Goal: Check status: Check status

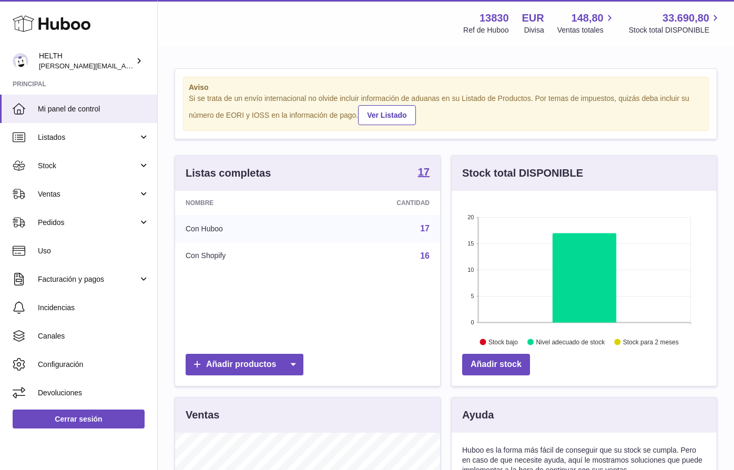
scroll to position [164, 265]
click at [79, 227] on link "Pedidos" at bounding box center [78, 222] width 157 height 28
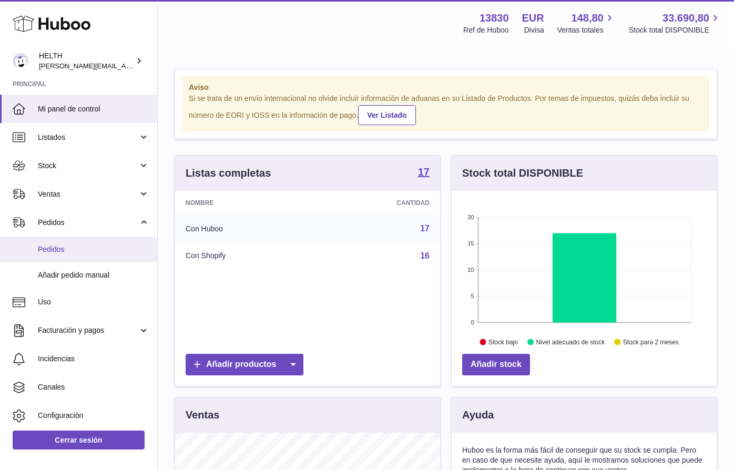
click at [85, 242] on link "Pedidos" at bounding box center [78, 250] width 157 height 26
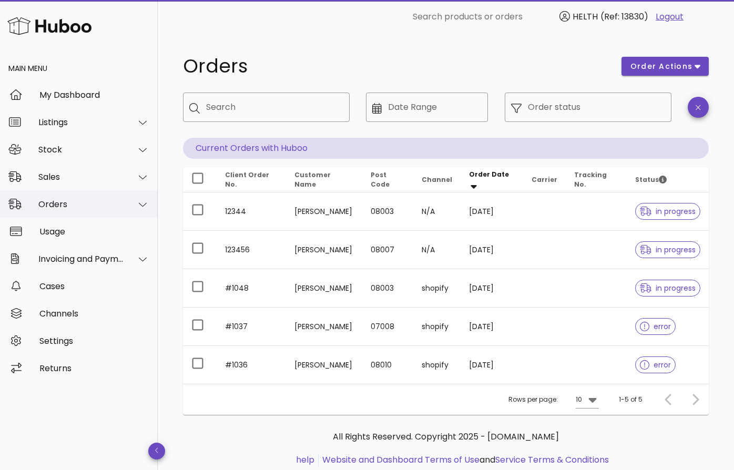
click at [143, 203] on icon at bounding box center [143, 204] width 8 height 9
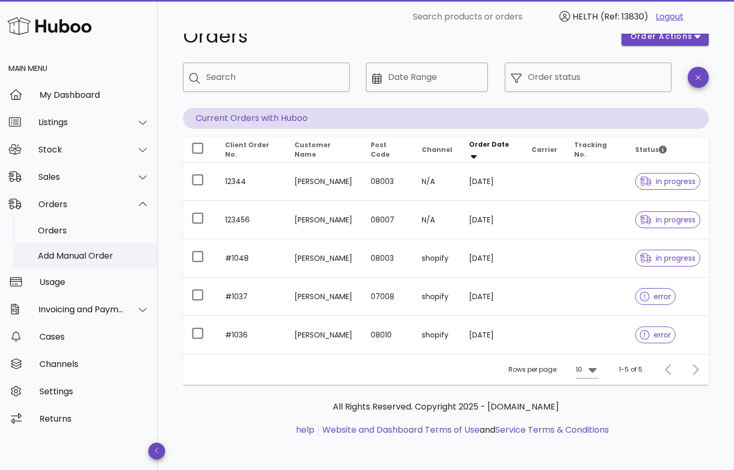
scroll to position [30, 0]
click at [72, 183] on div "Sales" at bounding box center [79, 176] width 158 height 27
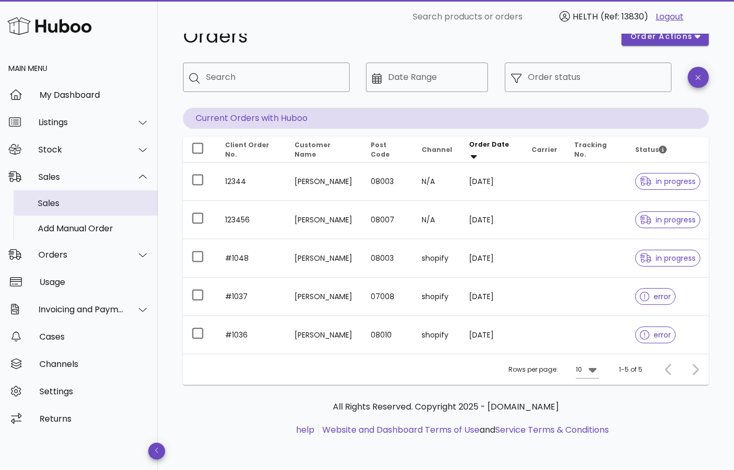
click at [53, 204] on div "Sales" at bounding box center [94, 203] width 112 height 10
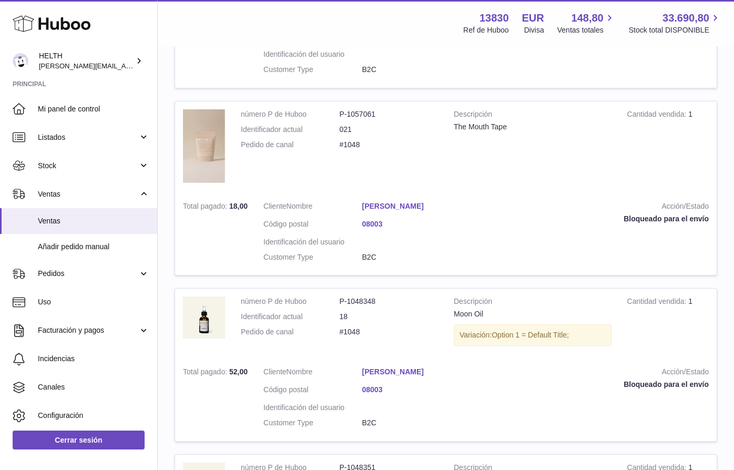
scroll to position [897, 0]
click at [93, 275] on span "Pedidos" at bounding box center [88, 274] width 100 height 10
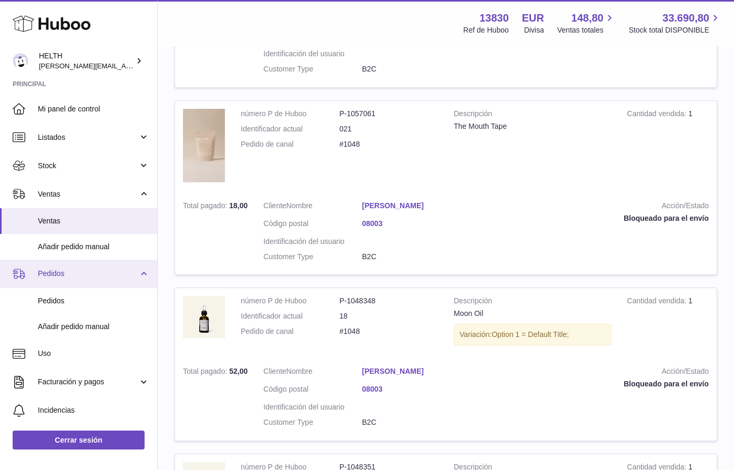
click at [93, 275] on span "Pedidos" at bounding box center [88, 274] width 100 height 10
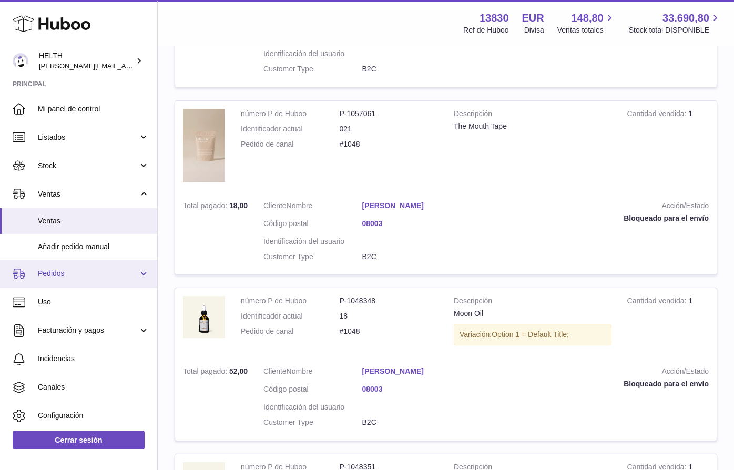
click at [93, 275] on span "Pedidos" at bounding box center [88, 274] width 100 height 10
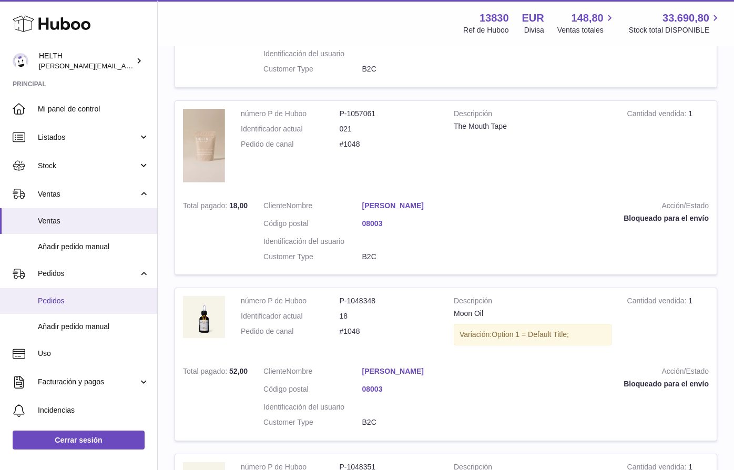
click at [80, 303] on span "Pedidos" at bounding box center [94, 301] width 112 height 10
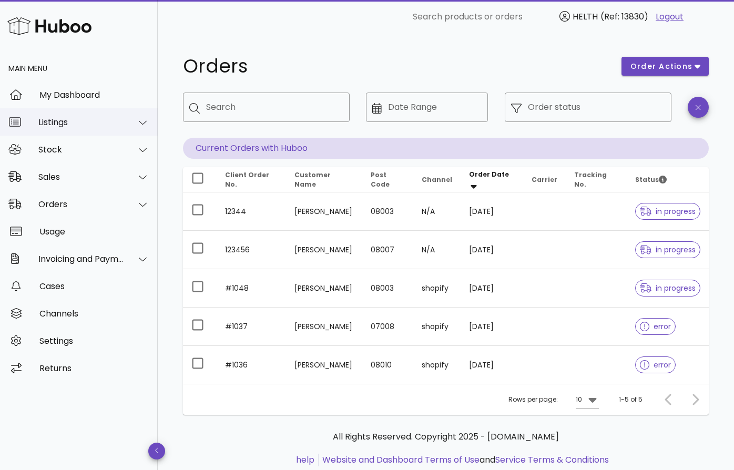
click at [82, 130] on div "Listings" at bounding box center [79, 121] width 158 height 27
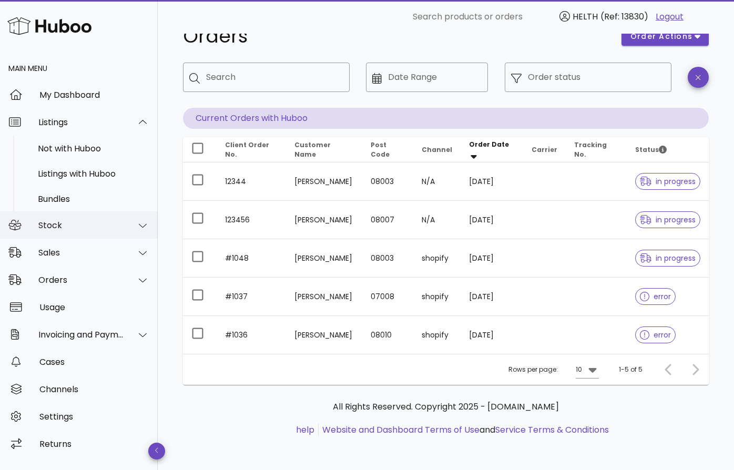
scroll to position [30, 0]
click at [69, 257] on div "Sales" at bounding box center [81, 253] width 86 height 10
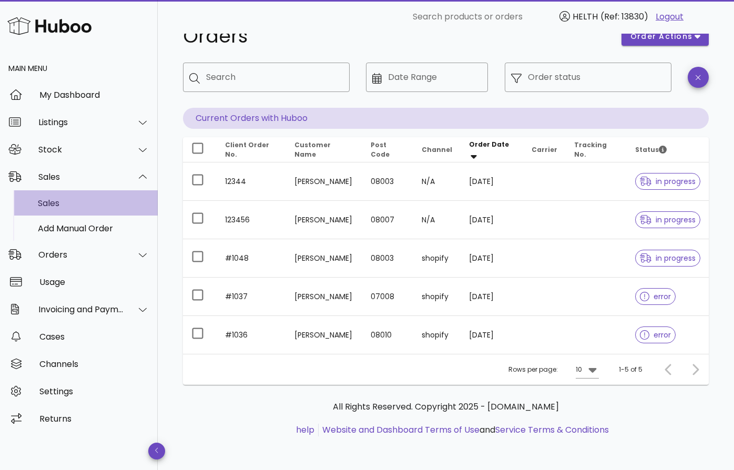
click at [79, 212] on div "Sales" at bounding box center [94, 203] width 112 height 23
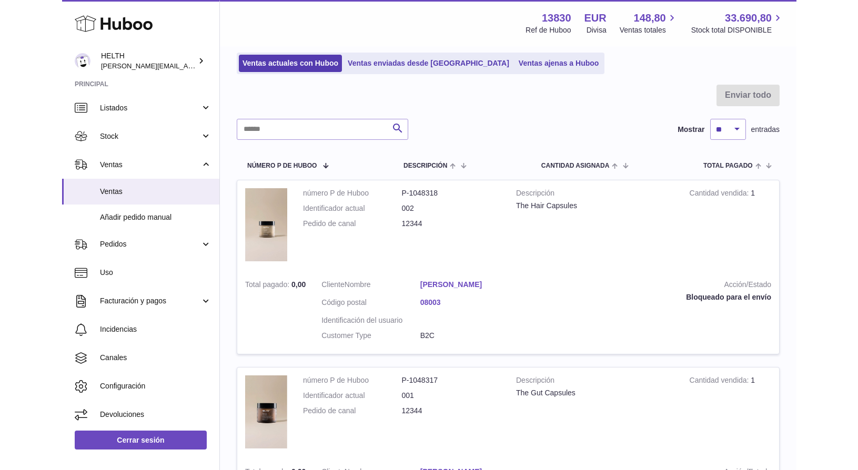
scroll to position [78, 0]
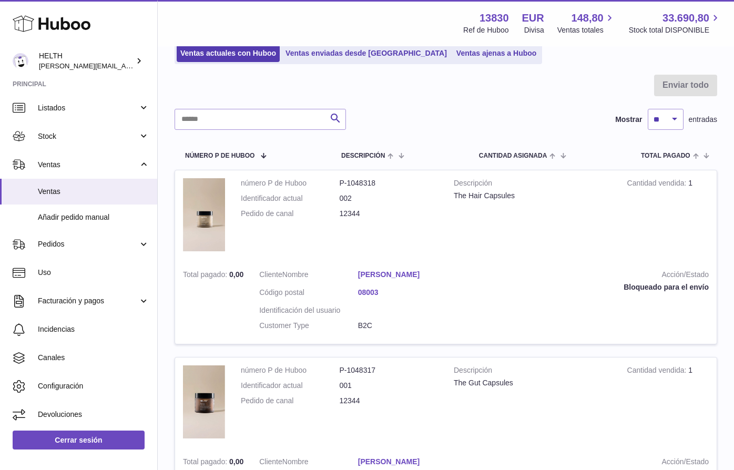
click at [528, 246] on td "Descripción The Hair Capsules" at bounding box center [533, 216] width 174 height 92
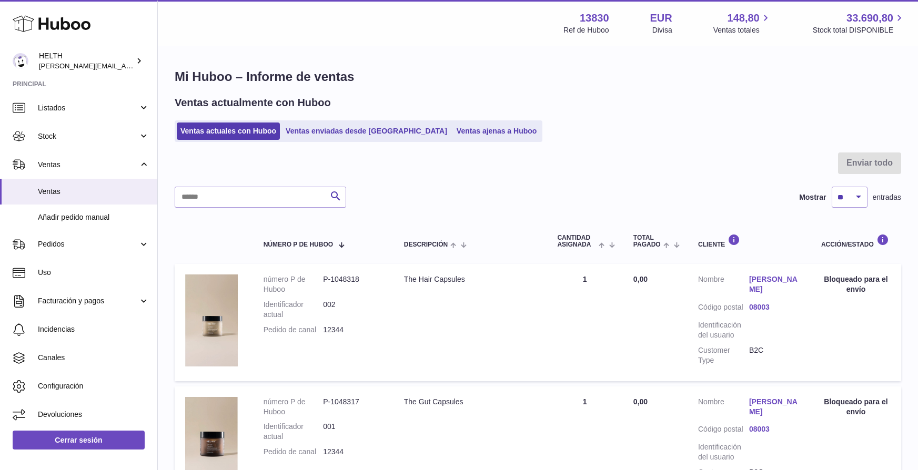
scroll to position [0, 0]
click at [98, 243] on span "Pedidos" at bounding box center [88, 244] width 100 height 10
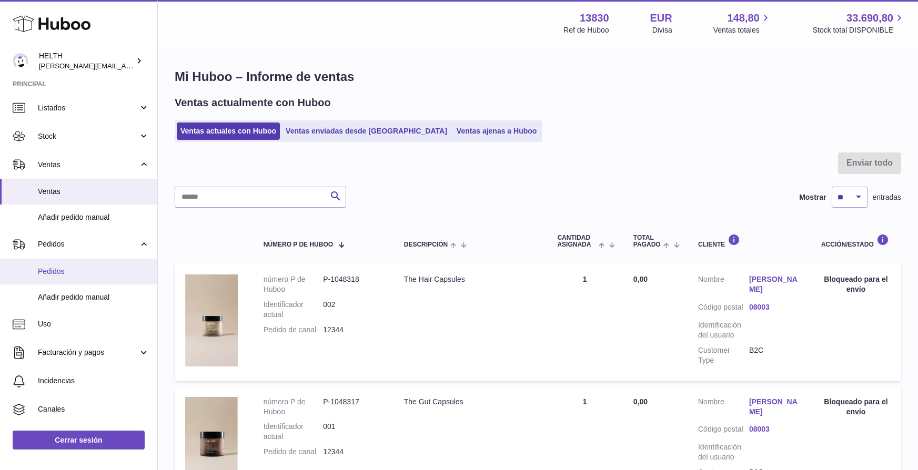
click at [48, 274] on span "Pedidos" at bounding box center [94, 272] width 112 height 10
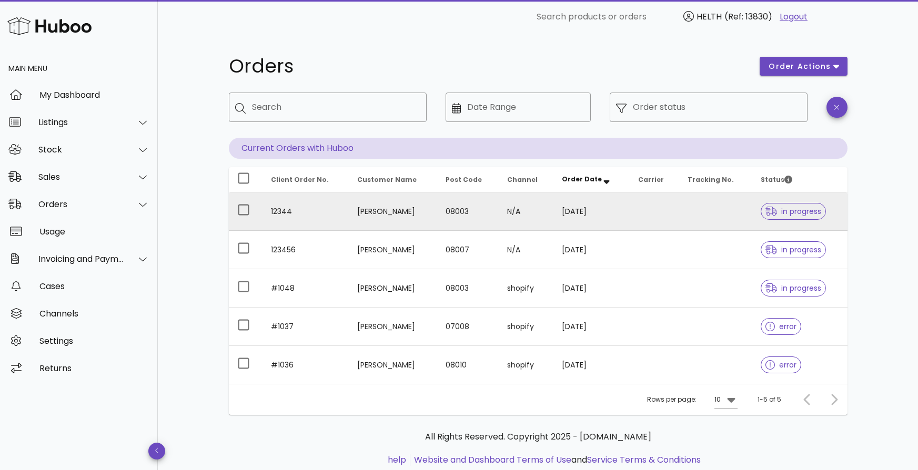
click at [779, 216] on div at bounding box center [774, 211] width 16 height 11
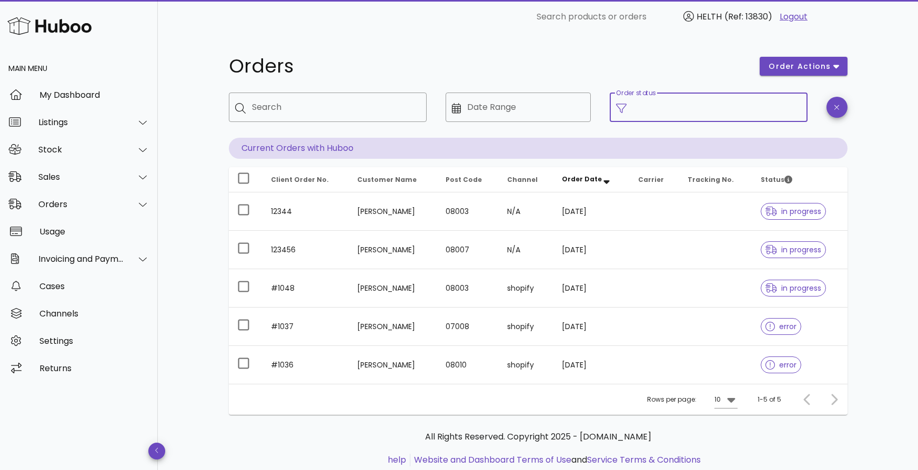
click at [700, 108] on input "Order status" at bounding box center [717, 107] width 168 height 17
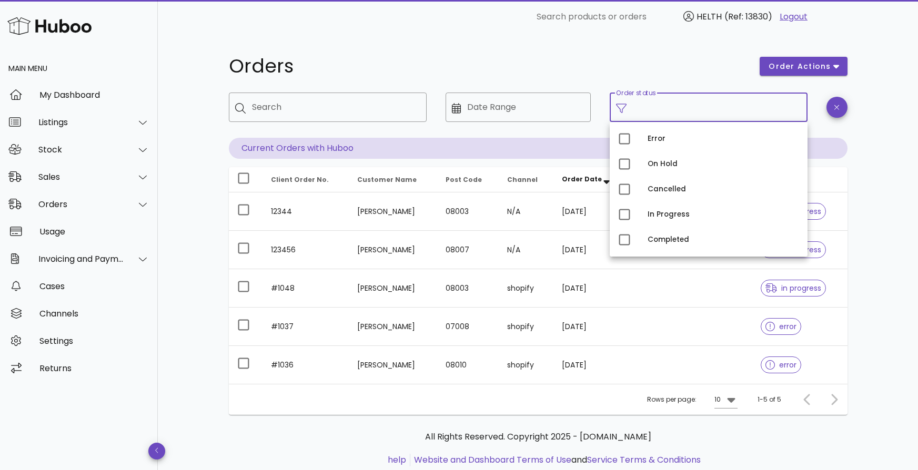
click at [683, 115] on input "Order status" at bounding box center [717, 107] width 168 height 17
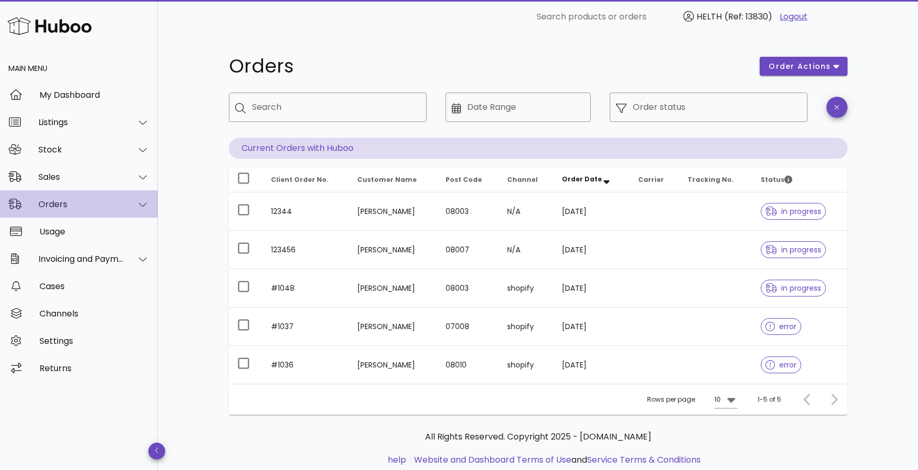
click at [88, 204] on div "Orders" at bounding box center [81, 204] width 86 height 10
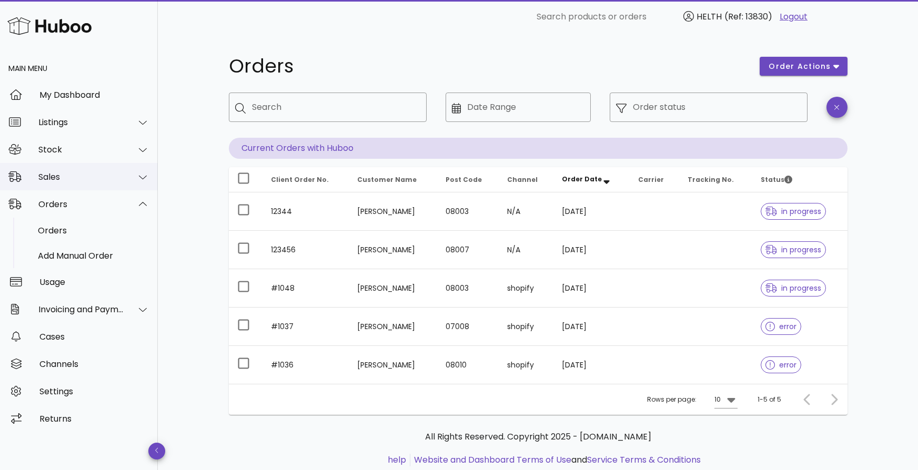
click at [74, 183] on div "Sales" at bounding box center [79, 176] width 158 height 27
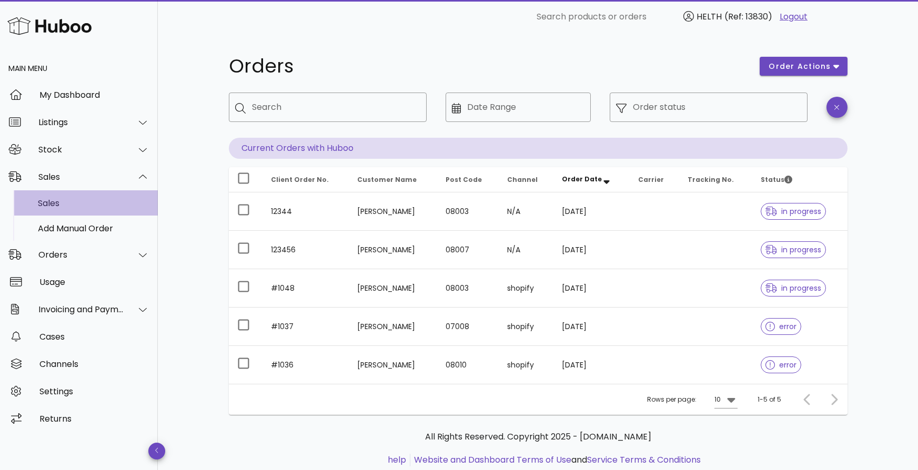
click at [82, 205] on div "Sales" at bounding box center [94, 203] width 112 height 10
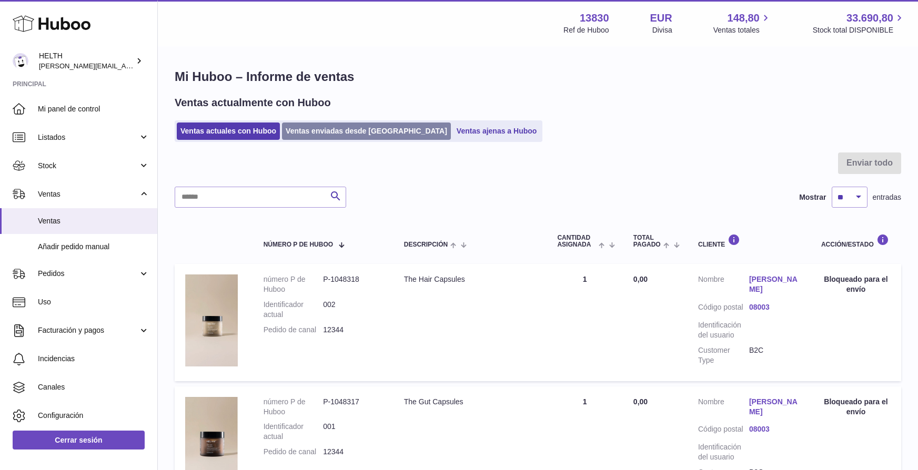
click at [338, 133] on link "Ventas enviadas desde [GEOGRAPHIC_DATA]" at bounding box center [366, 131] width 169 height 17
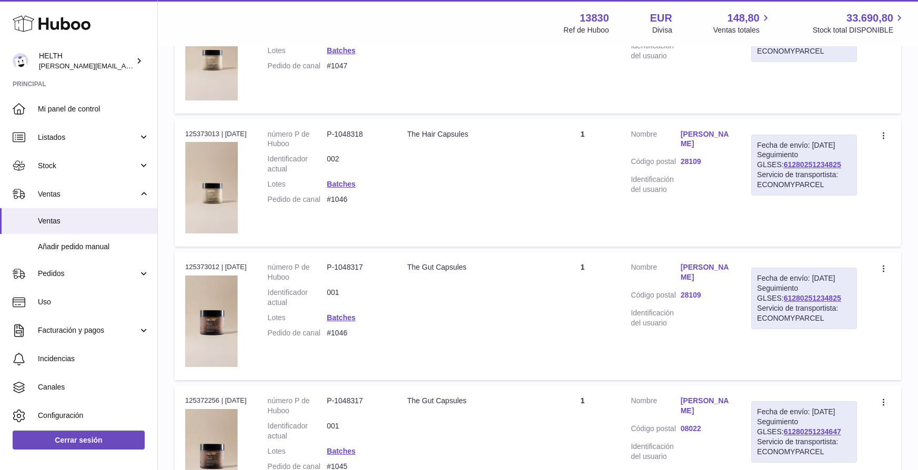
scroll to position [165, 0]
